Goal: Task Accomplishment & Management: Manage account settings

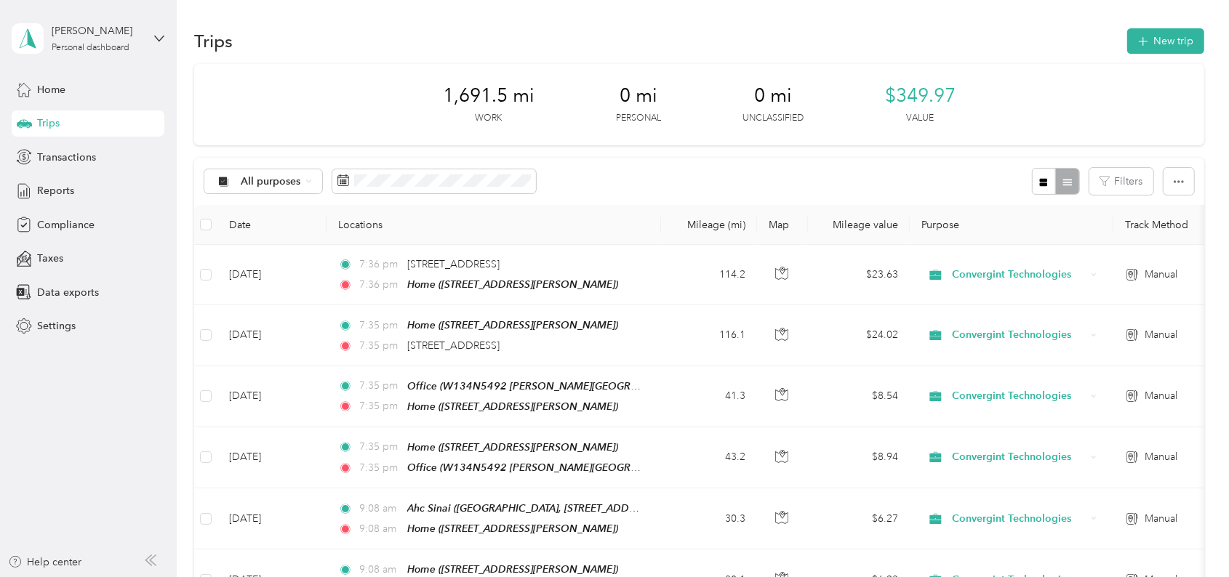
click at [56, 123] on span "Trips" at bounding box center [48, 123] width 23 height 15
click at [63, 85] on span "Home" at bounding box center [51, 89] width 28 height 15
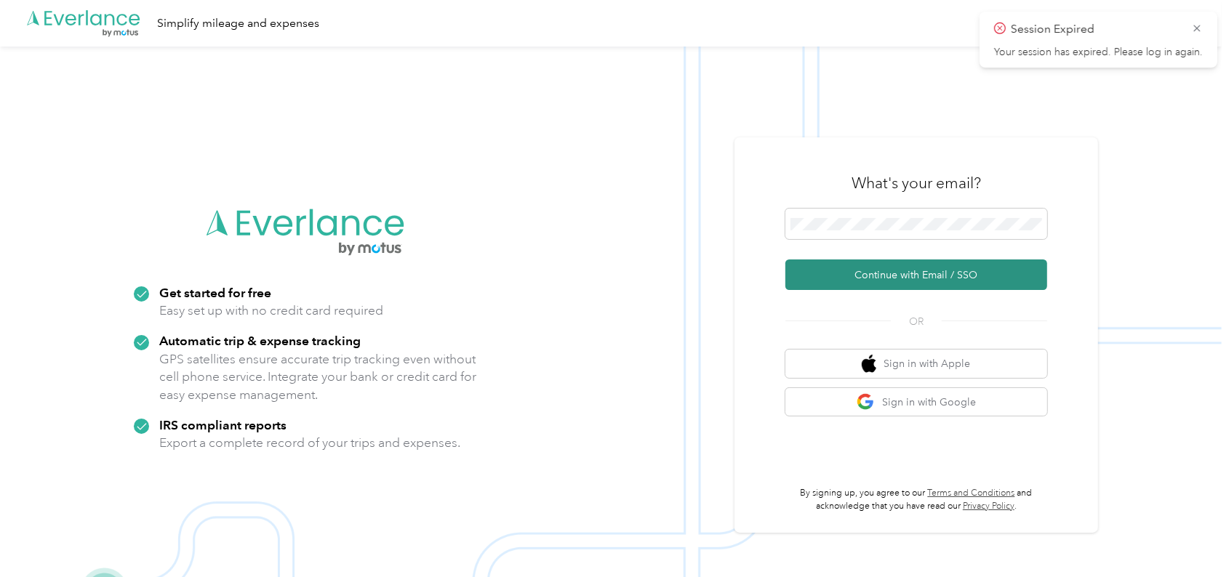
click at [874, 276] on button "Continue with Email / SSO" at bounding box center [916, 275] width 262 height 31
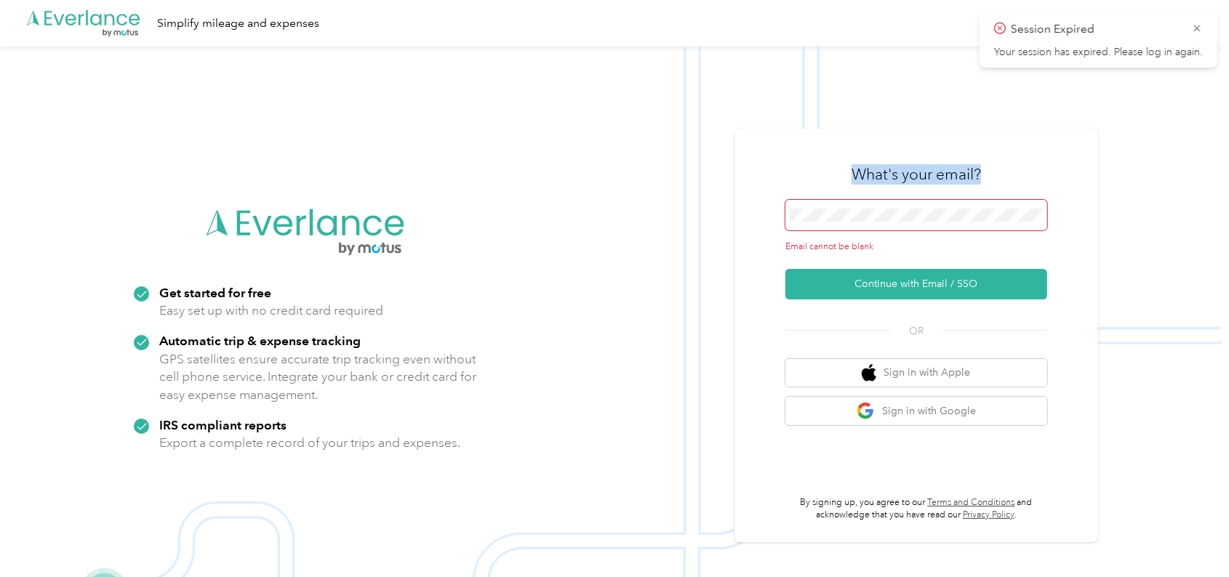
click at [841, 199] on div "What's your email? Email cannot be blank Continue with Email / SSO OR Sign in w…" at bounding box center [916, 335] width 262 height 372
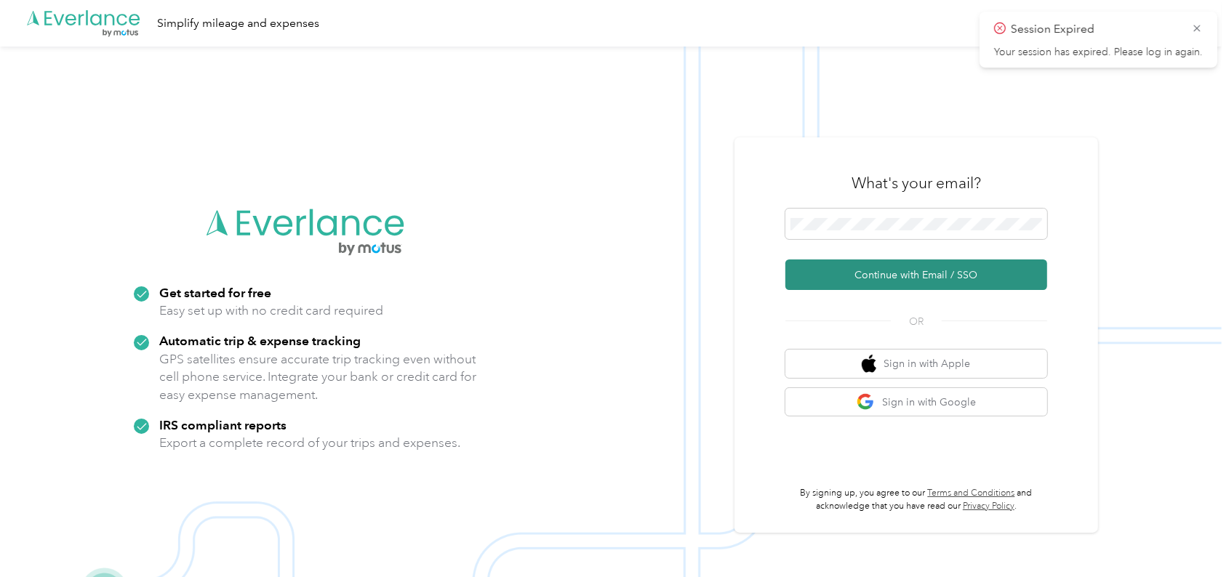
click at [885, 265] on button "Continue with Email / SSO" at bounding box center [916, 275] width 262 height 31
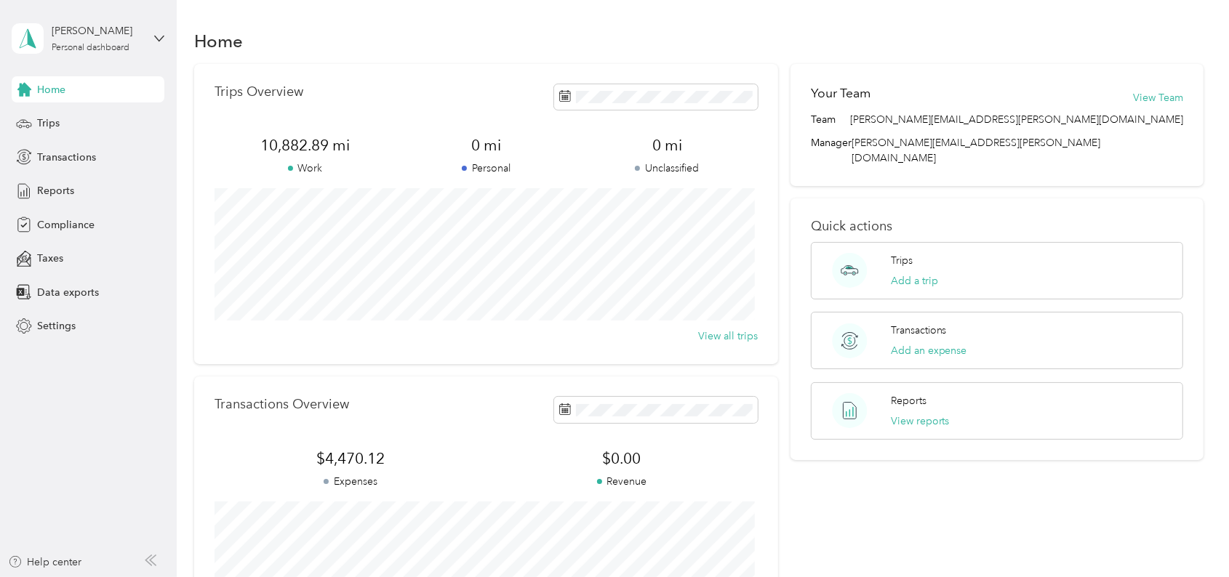
click at [385, 18] on div "Home Trips Overview 10,882.89 mi Work 0 mi Personal 0 mi Unclassified View all …" at bounding box center [699, 362] width 1045 height 725
click at [212, 35] on h1 "Home" at bounding box center [218, 40] width 49 height 15
click at [39, 121] on span "Trips" at bounding box center [48, 123] width 23 height 15
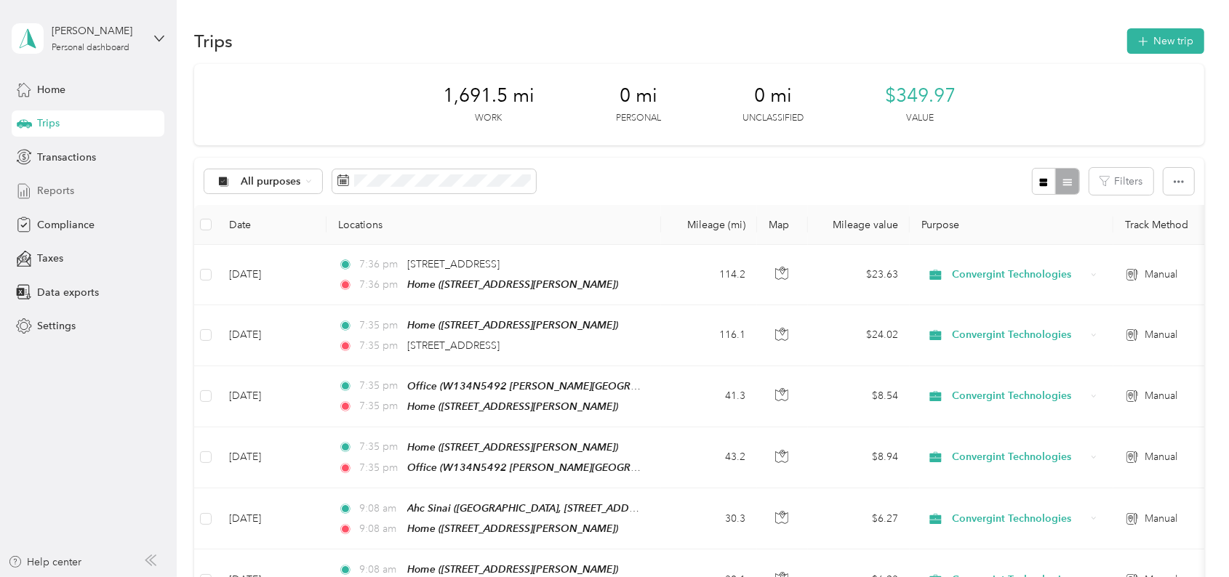
click at [55, 183] on span "Reports" at bounding box center [55, 190] width 37 height 15
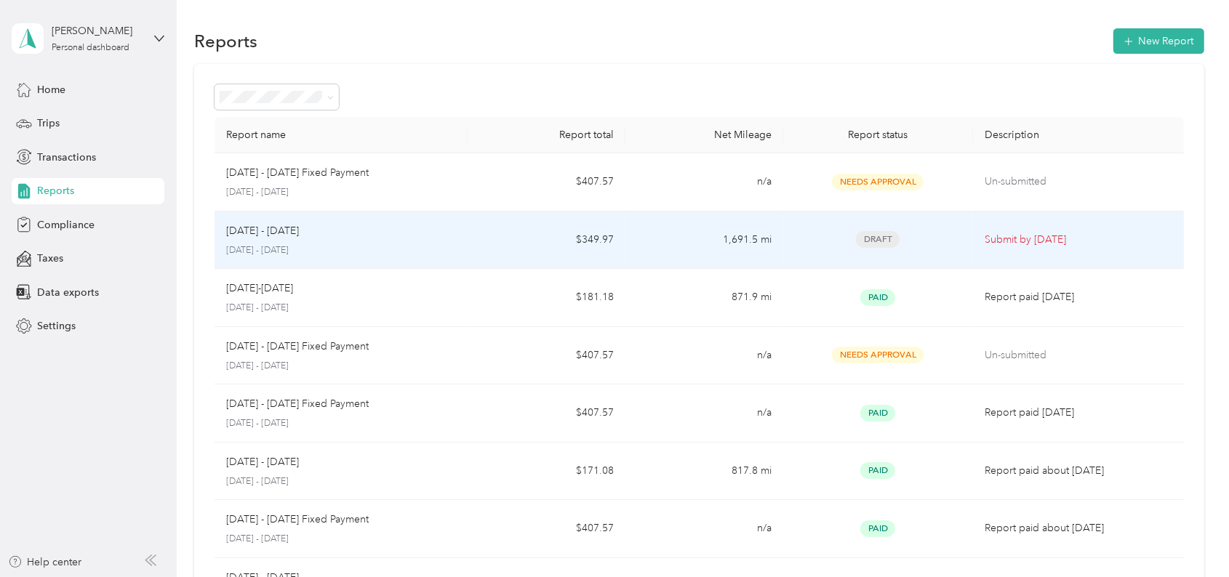
click at [823, 241] on div "Draft" at bounding box center [878, 239] width 166 height 17
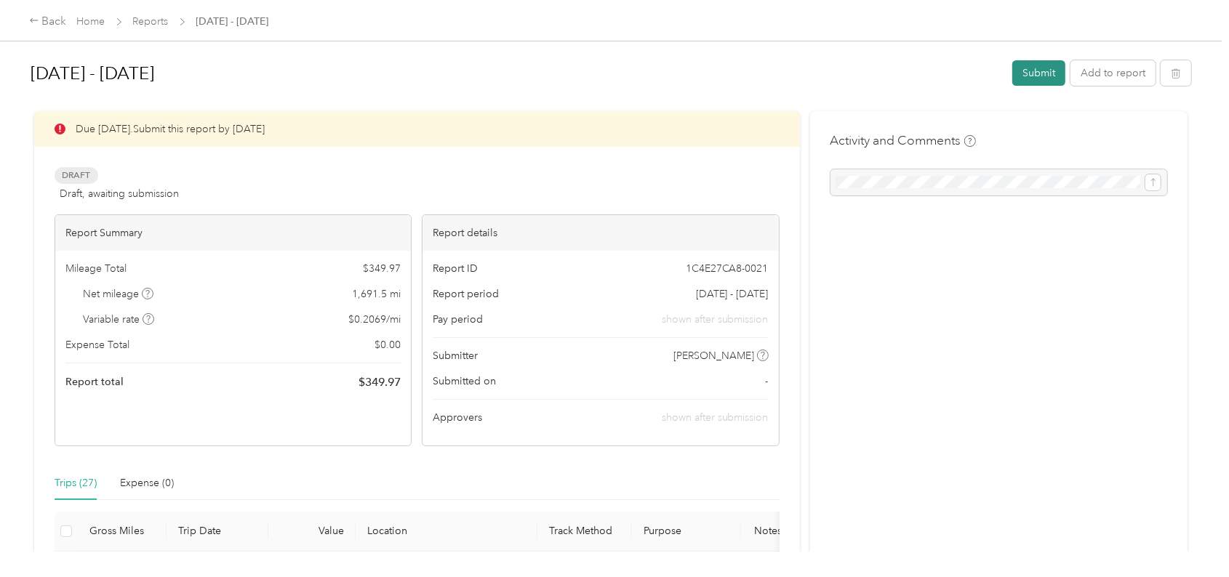
click at [1023, 72] on button "Submit" at bounding box center [1038, 72] width 53 height 25
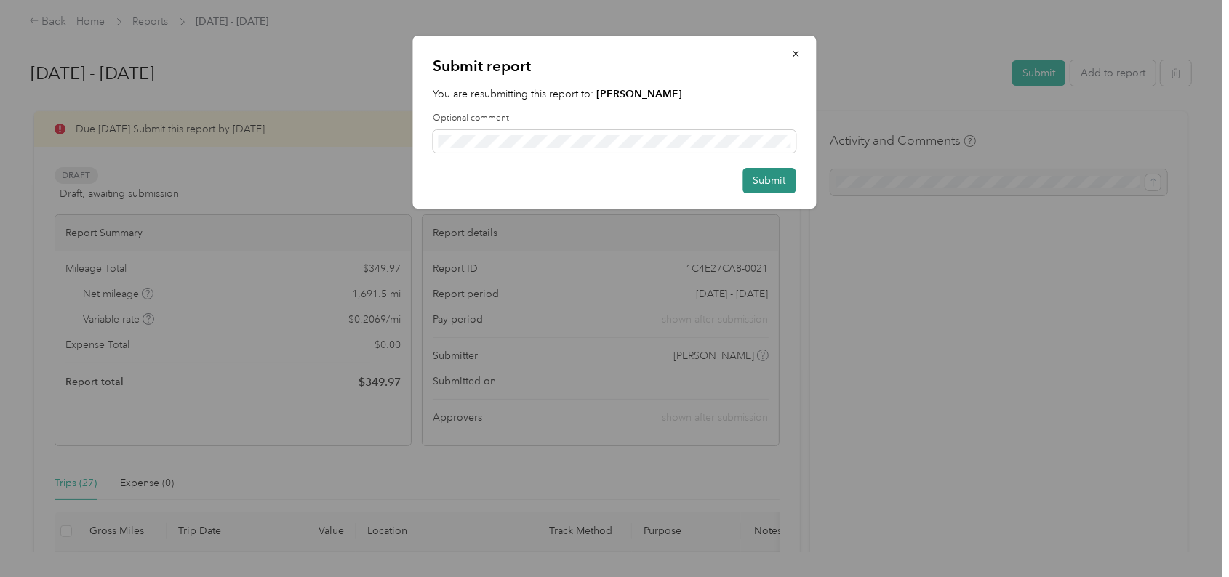
click at [760, 177] on button "Submit" at bounding box center [769, 180] width 53 height 25
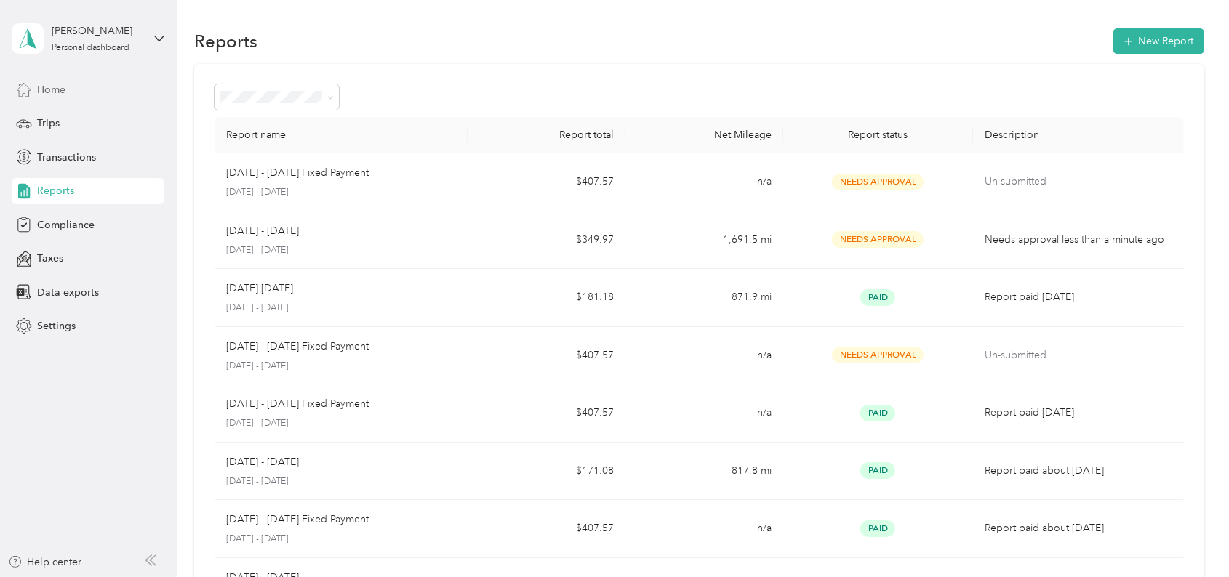
click at [46, 95] on span "Home" at bounding box center [51, 89] width 28 height 15
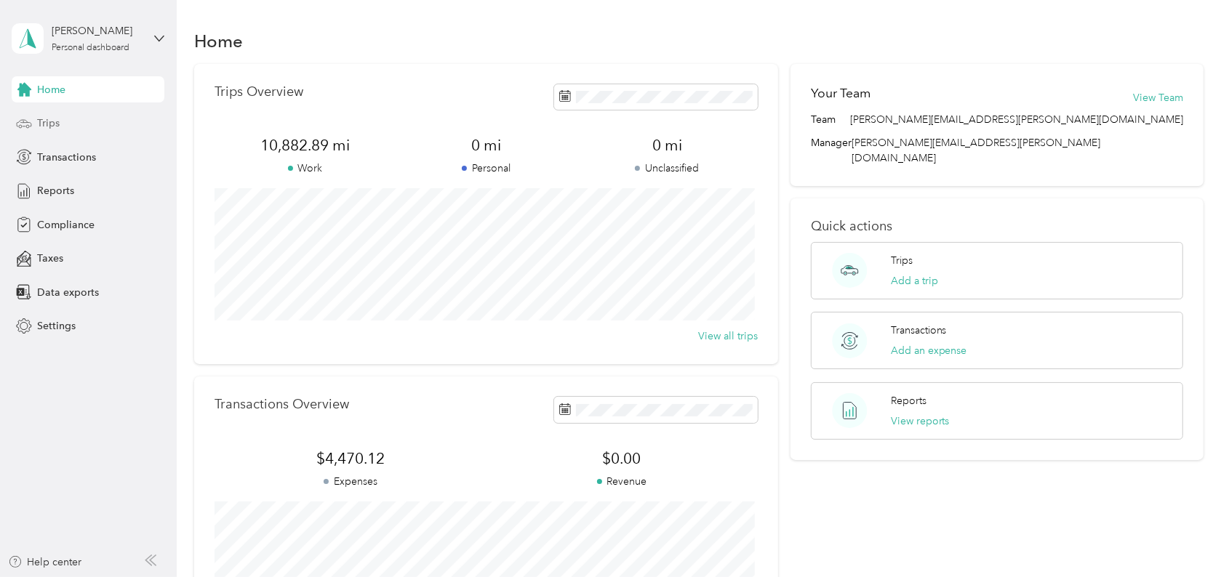
click at [44, 125] on span "Trips" at bounding box center [48, 123] width 23 height 15
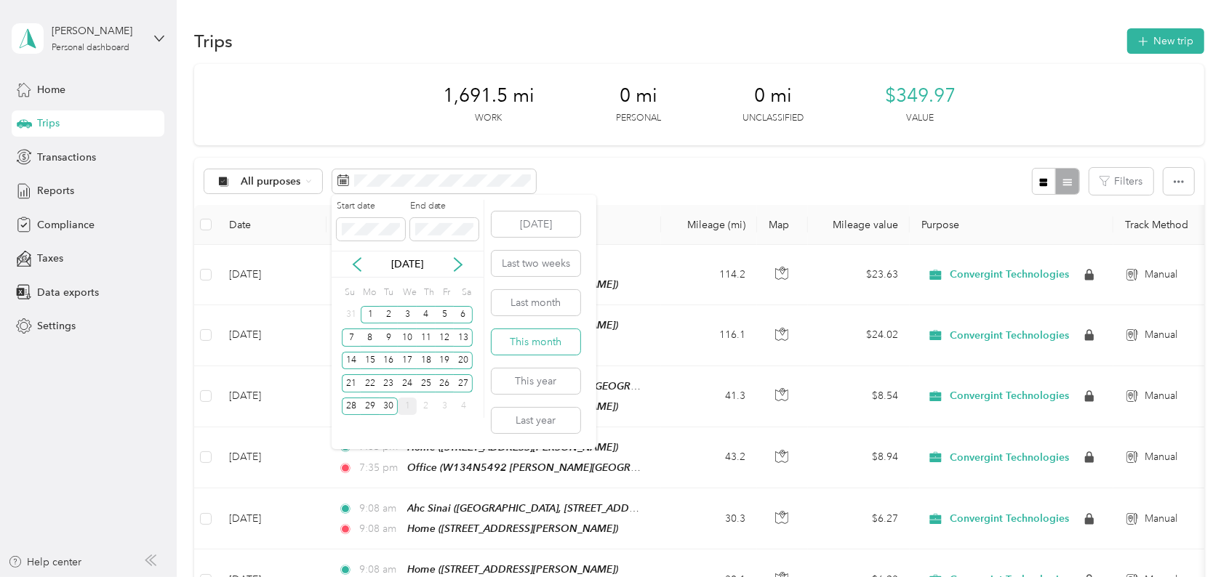
click at [532, 339] on button "This month" at bounding box center [535, 341] width 89 height 25
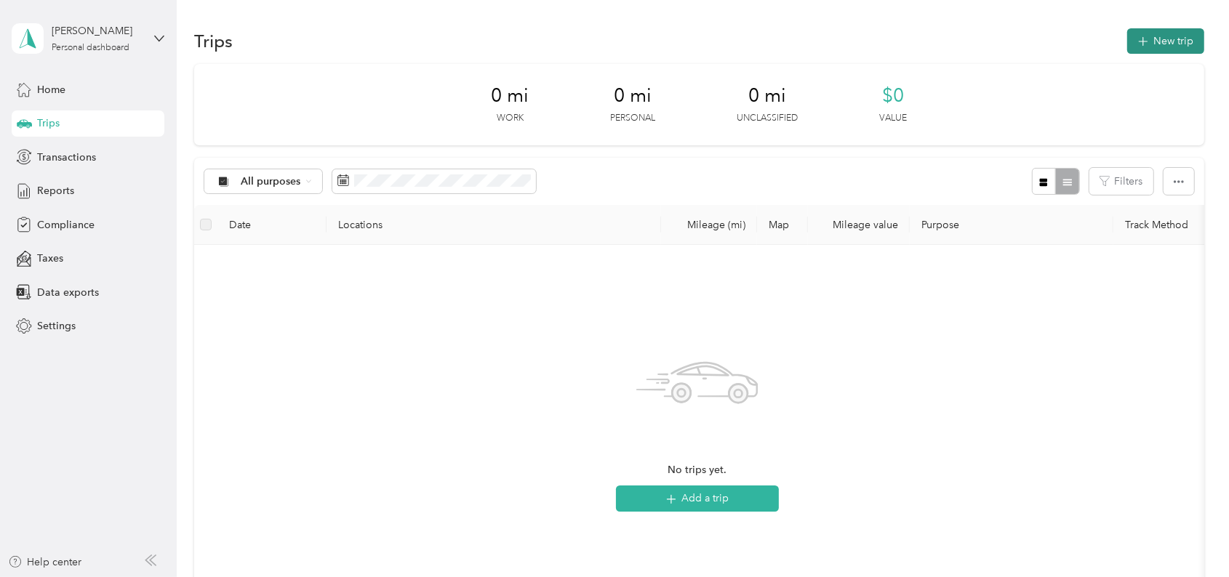
click at [1164, 39] on button "New trip" at bounding box center [1165, 40] width 77 height 25
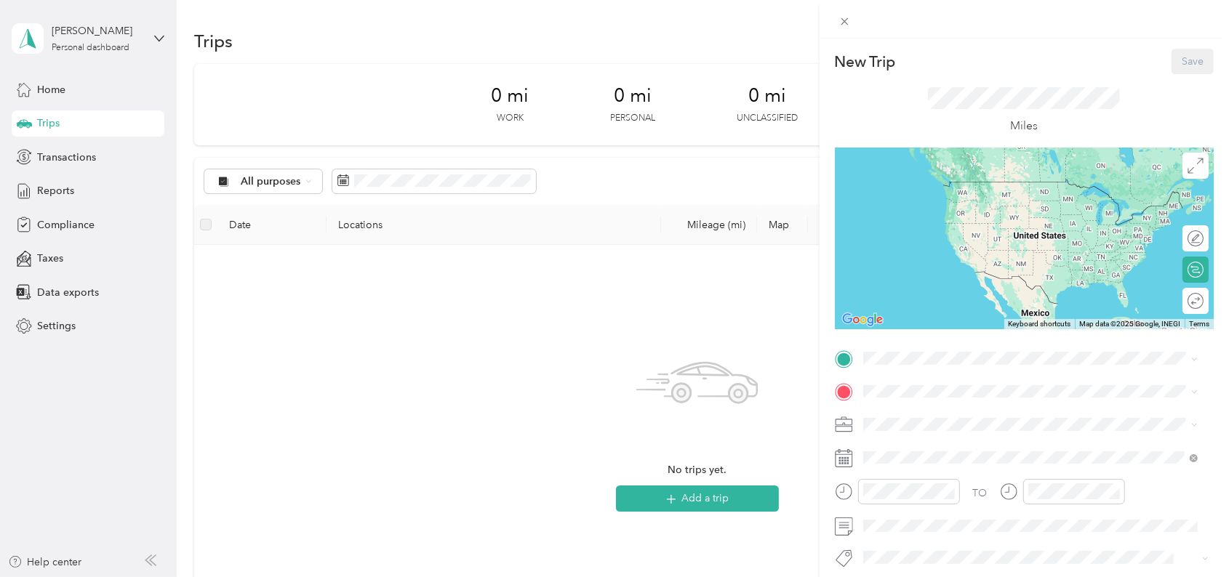
click at [915, 342] on div "New Trip Save This trip cannot be edited because it is either under review, app…" at bounding box center [1024, 373] width 379 height 649
click at [912, 350] on span at bounding box center [1035, 358] width 355 height 23
click at [926, 547] on div "Home 1251 Blaine Ave, Racine, WI, United States , 53405, Racine, WI, United Sta…" at bounding box center [976, 562] width 173 height 31
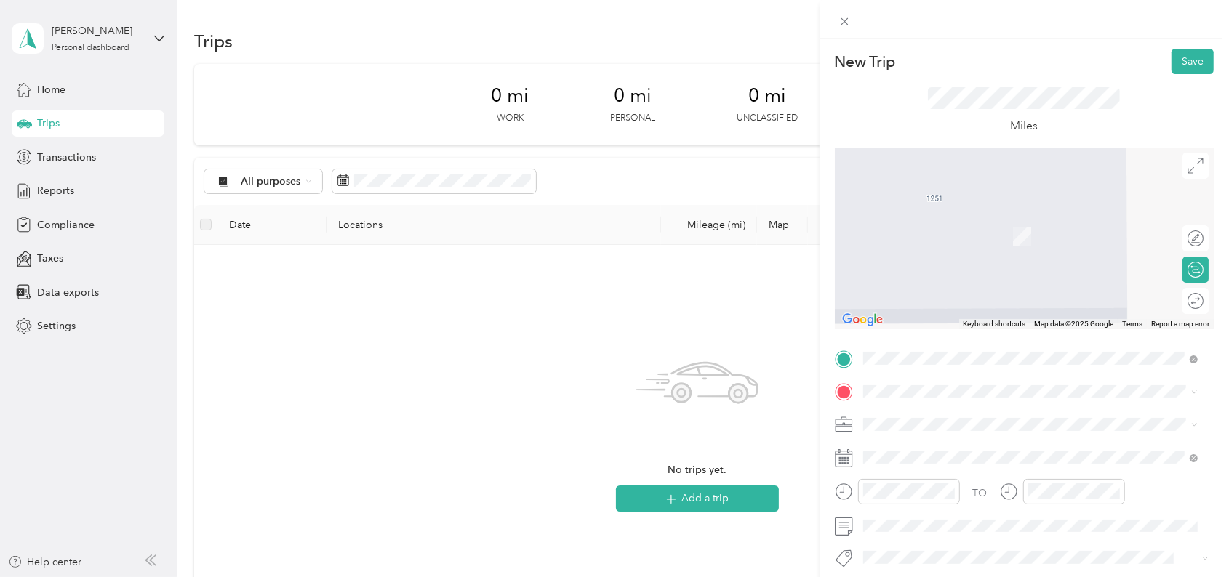
click at [912, 240] on span "W134N5492 Campbell Dr, Menomonee Falls, WI, United States , 53051, Menomonee Fa…" at bounding box center [1018, 259] width 256 height 58
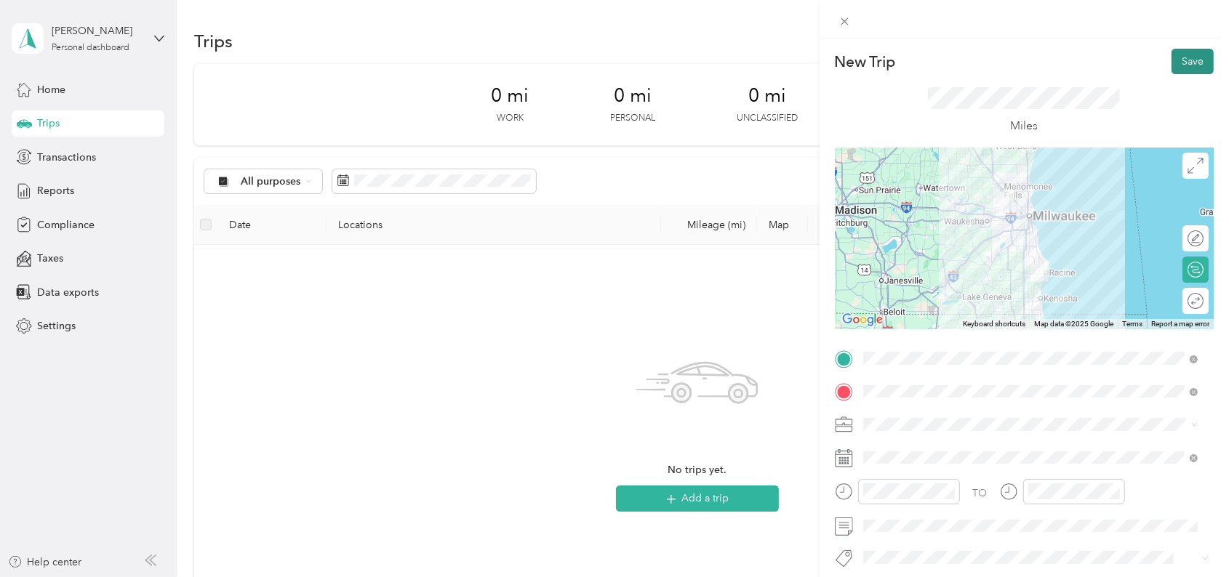
click at [1174, 54] on button "Save" at bounding box center [1192, 61] width 42 height 25
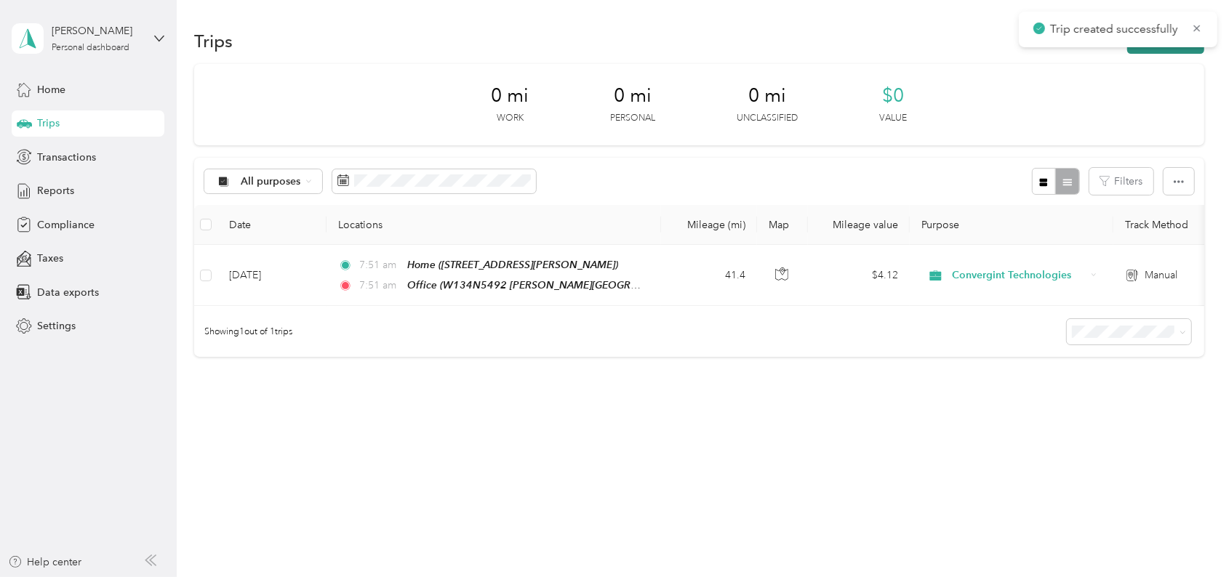
click at [1151, 51] on button "New trip" at bounding box center [1165, 40] width 77 height 25
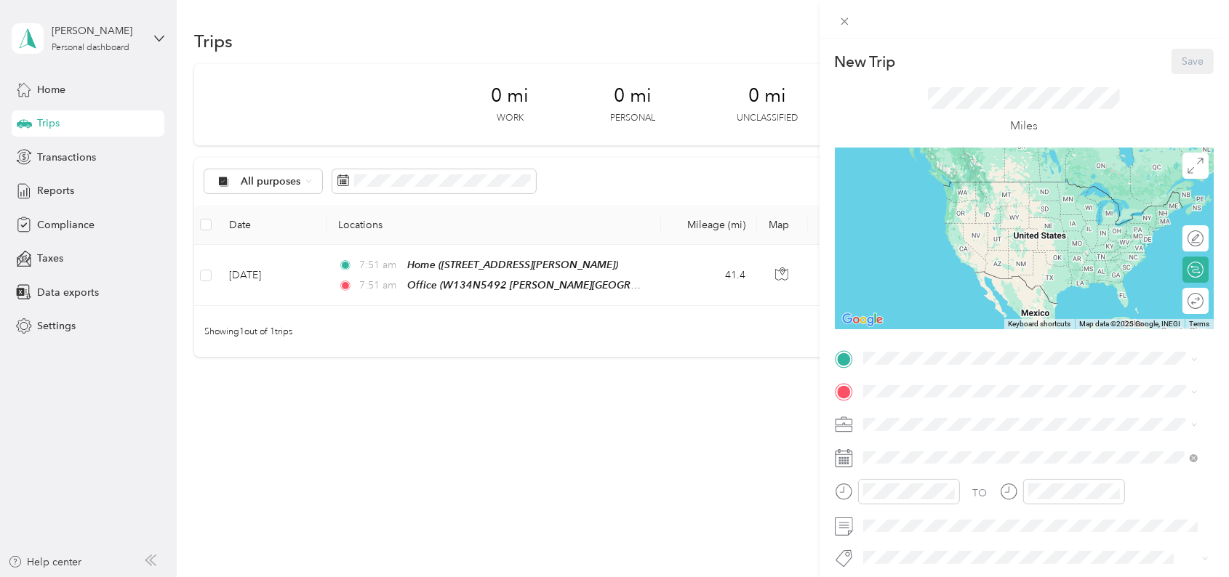
click at [672, 27] on div "New Trip Save This trip cannot be edited because it is either under review, app…" at bounding box center [614, 288] width 1229 height 577
